Goal: Task Accomplishment & Management: Use online tool/utility

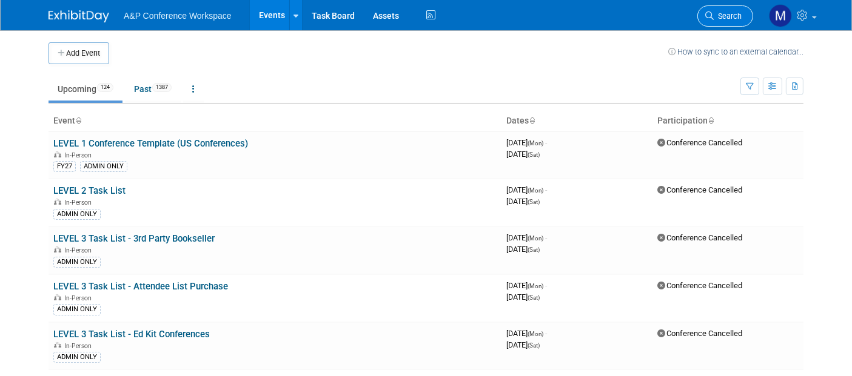
click at [733, 9] on link "Search" at bounding box center [725, 15] width 56 height 21
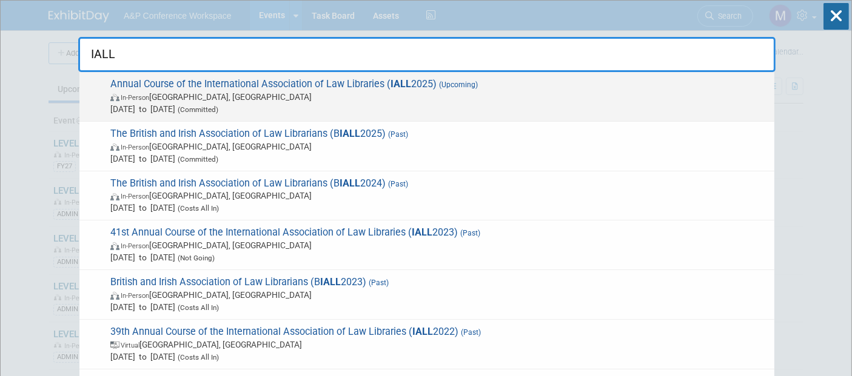
type input "IALL"
click at [322, 82] on span "Annual Course of the International Association of Law Libraries ( IALL 2025) (U…" at bounding box center [437, 96] width 661 height 37
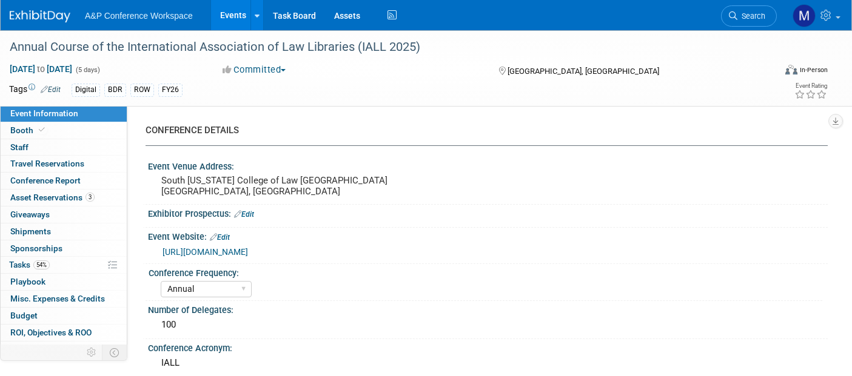
select select "Annual"
select select "Level 2"
select select "In-Person Booth"
select select "Libraries"
select select "Bloomsbury Digital Resources"
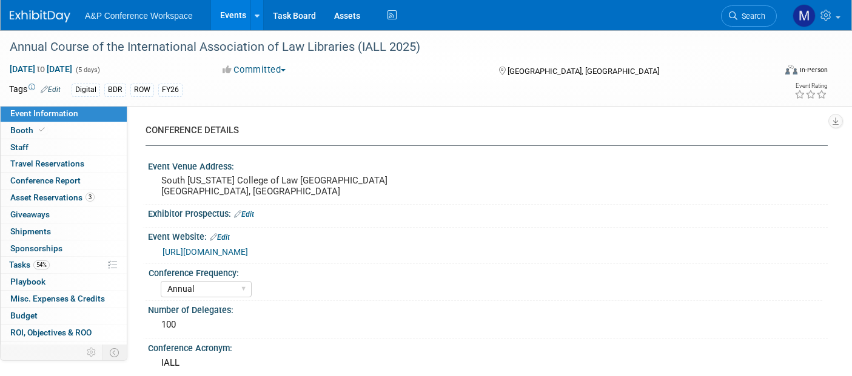
select select "[PERSON_NAME]"
select select "BDR Product Awareness and Trial Generation​"
click at [71, 196] on span "Asset Reservations 3" at bounding box center [52, 198] width 84 height 10
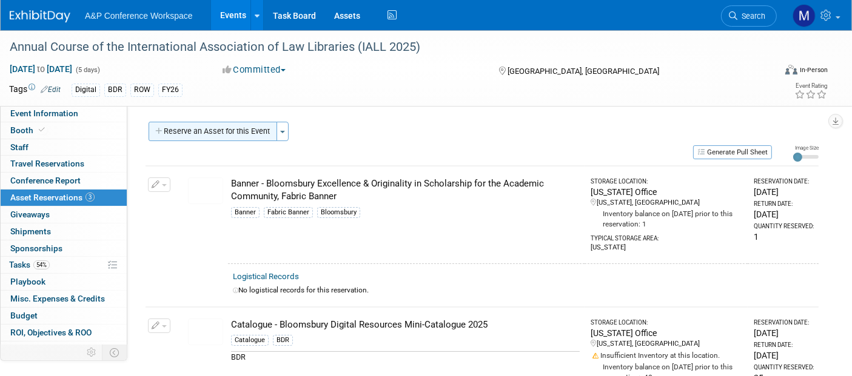
click at [249, 127] on button "Reserve an Asset for this Event" at bounding box center [213, 131] width 129 height 19
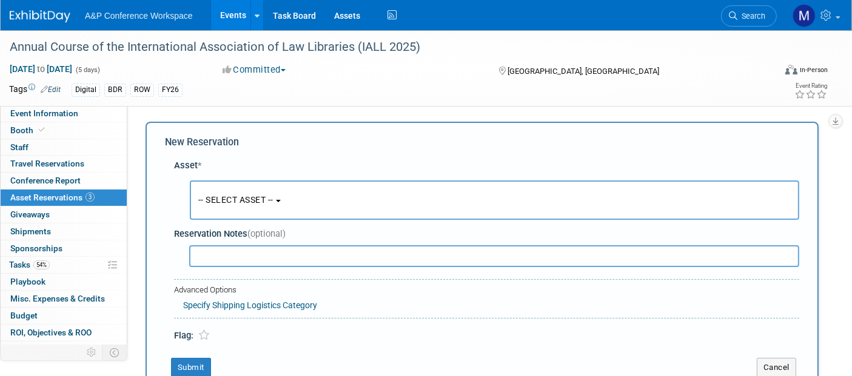
scroll to position [10, 0]
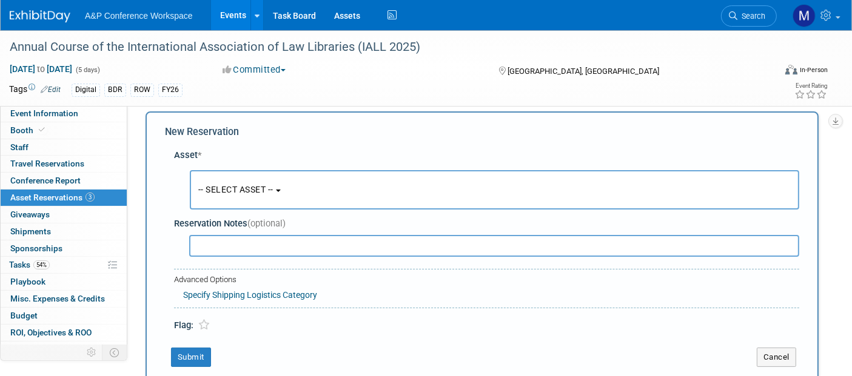
click at [282, 195] on button "-- SELECT ASSET --" at bounding box center [494, 189] width 609 height 39
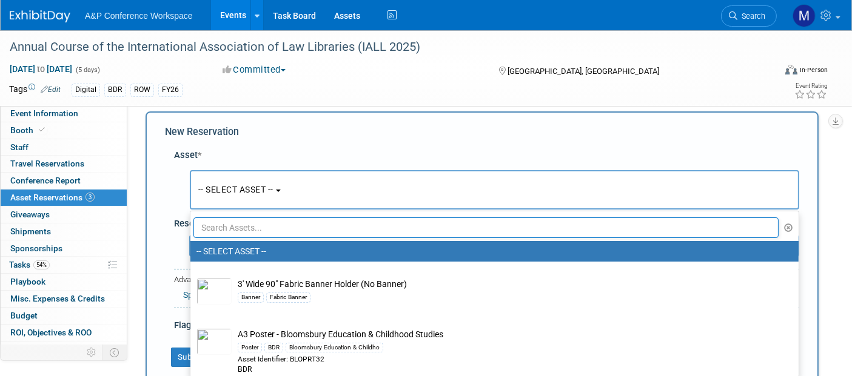
click at [305, 225] on input "text" at bounding box center [485, 228] width 585 height 21
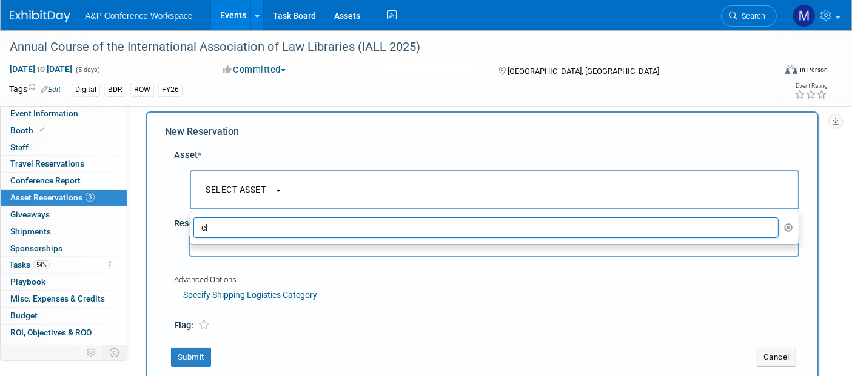
type input "c"
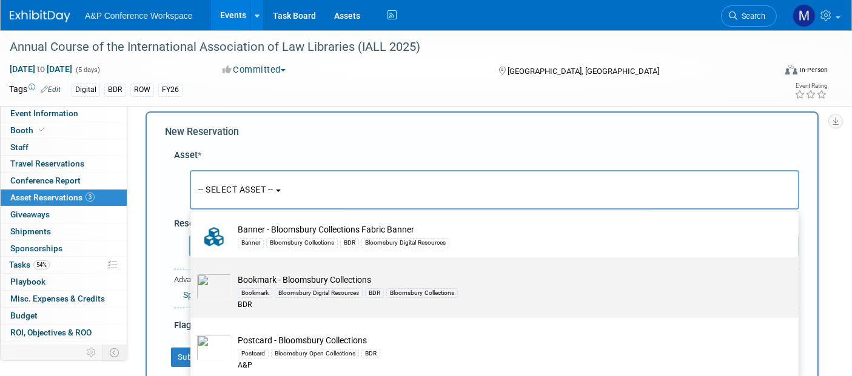
scroll to position [202, 0]
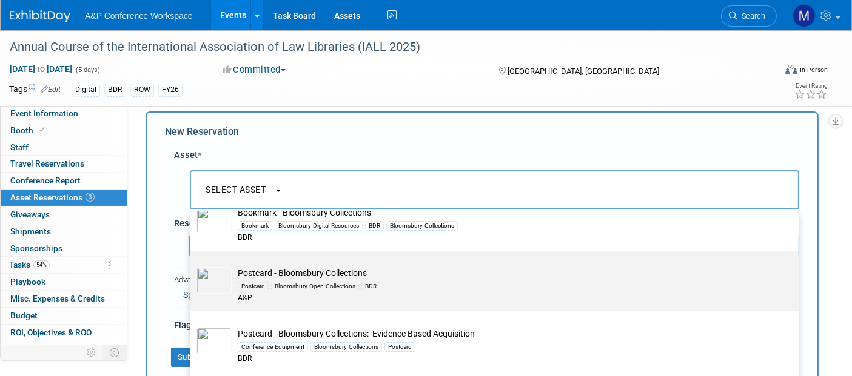
type input "bloomsbury collections"
click at [309, 272] on td "Postcard - Bloomsbury Collections Postcard Bloomsbury Open Collections BDR A&P" at bounding box center [503, 285] width 543 height 37
click at [192, 265] on input "Postcard - Bloomsbury Collections Postcard Bloomsbury Open Collections BDR A&P" at bounding box center [188, 262] width 8 height 8
select select "10720623"
